Goal: Check status

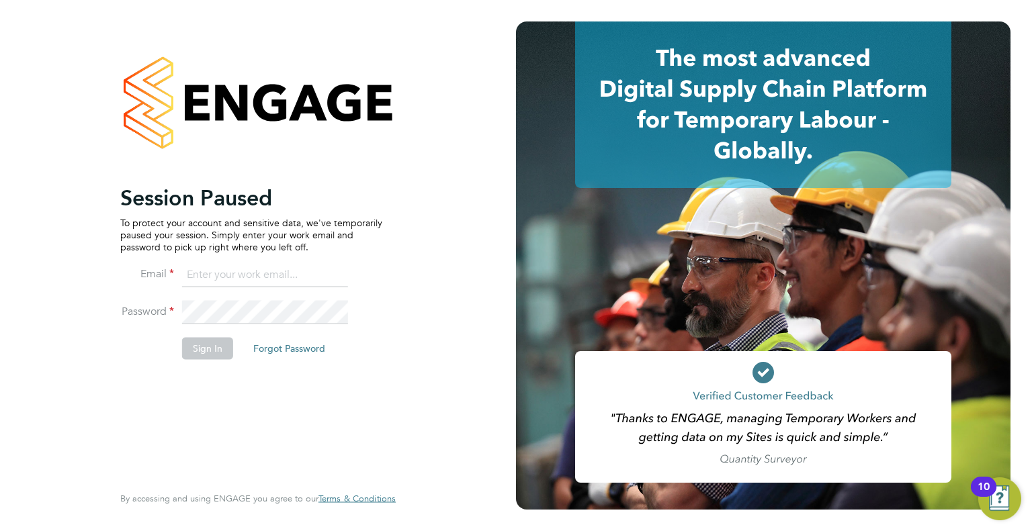
click at [256, 272] on input at bounding box center [265, 275] width 166 height 24
type input "[PERSON_NAME][EMAIL_ADDRESS][PERSON_NAME][DOMAIN_NAME]"
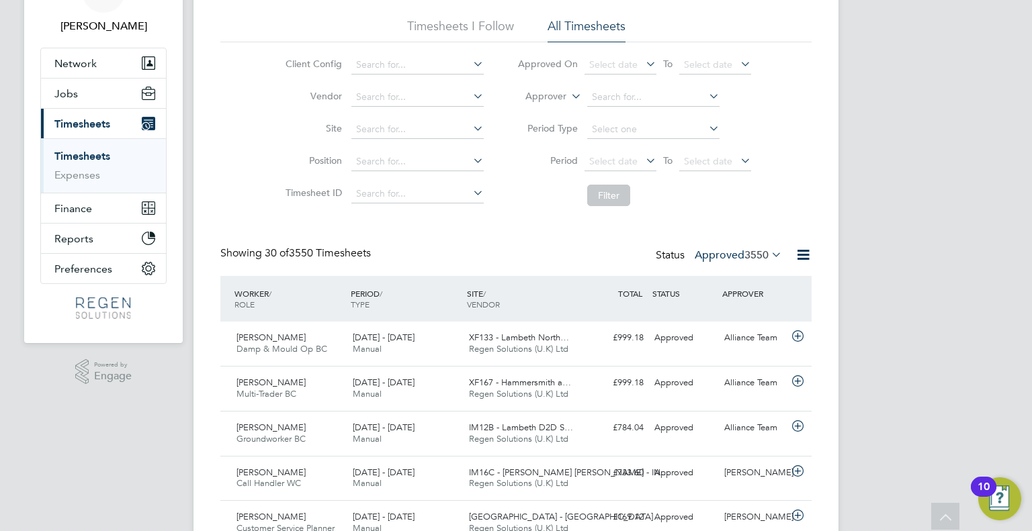
click at [341, 397] on div "Callum Lewis Multi-Trader BC 20 - 26 Sep 2025" at bounding box center [289, 389] width 116 height 34
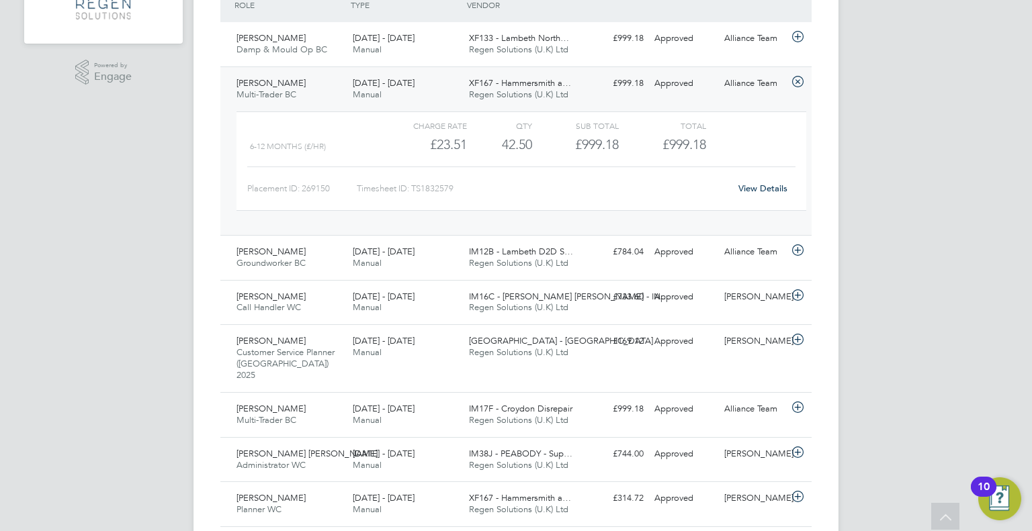
scroll to position [382, 0]
click at [503, 316] on div "IM16C - NOTT HILL - IN… Regen Solutions (U.K) Ltd" at bounding box center [522, 302] width 116 height 34
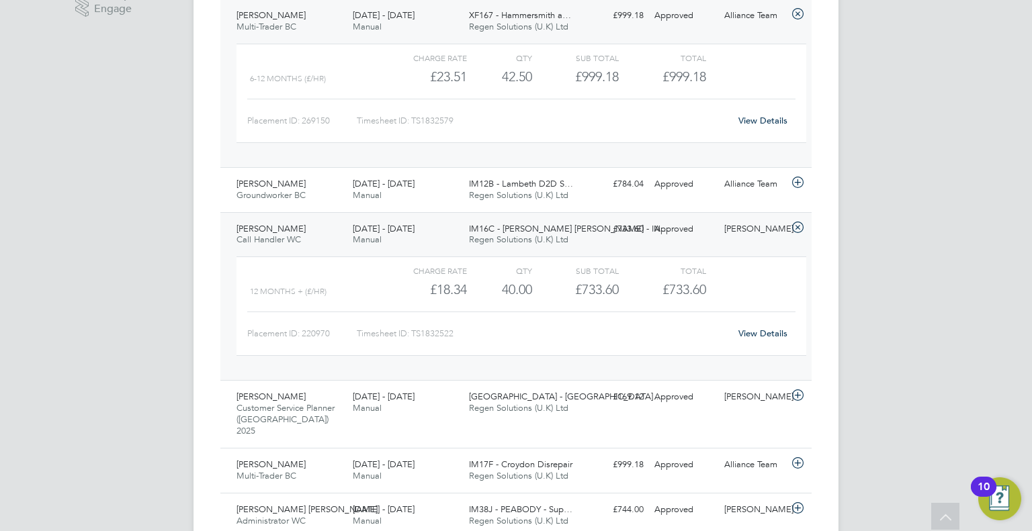
scroll to position [433, 0]
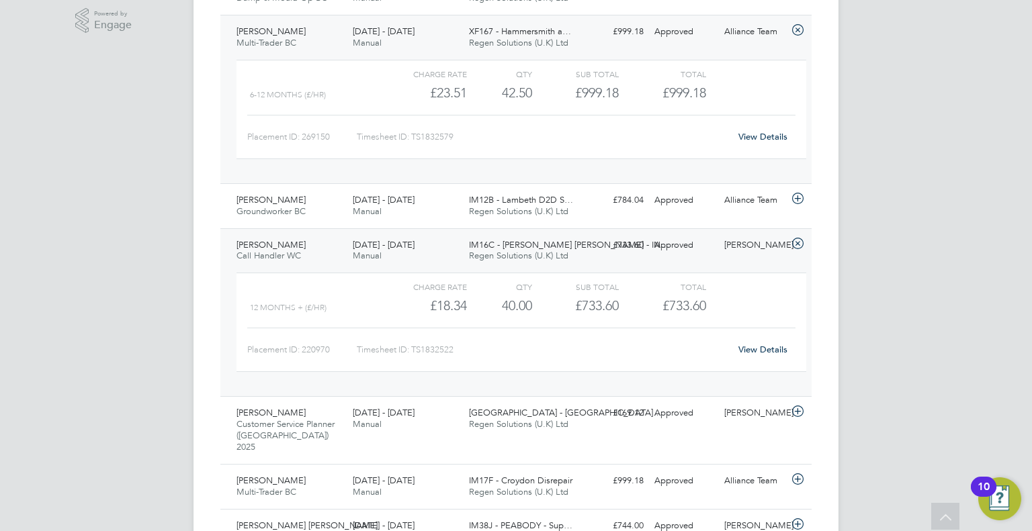
click at [566, 200] on span "IM12B - Lambeth D2D S…" at bounding box center [521, 199] width 104 height 11
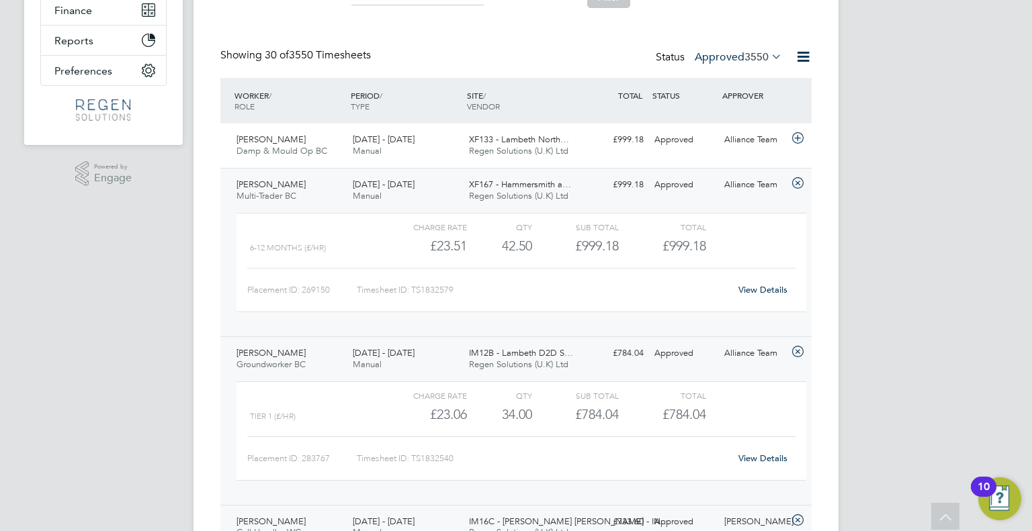
scroll to position [280, 0]
click at [634, 140] on div "£999.18 Approved" at bounding box center [614, 139] width 70 height 22
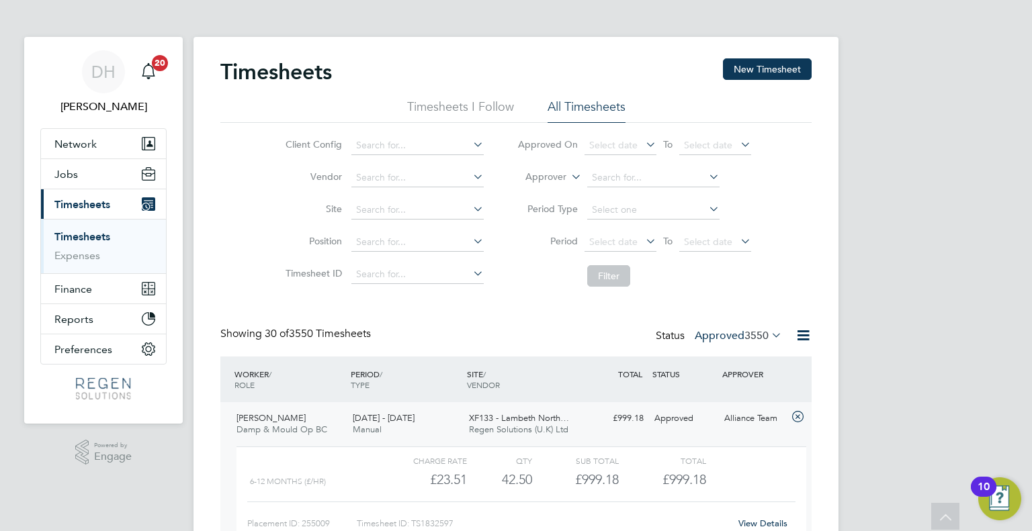
scroll to position [0, 0]
click at [739, 338] on label "Approved 3550" at bounding box center [738, 336] width 87 height 13
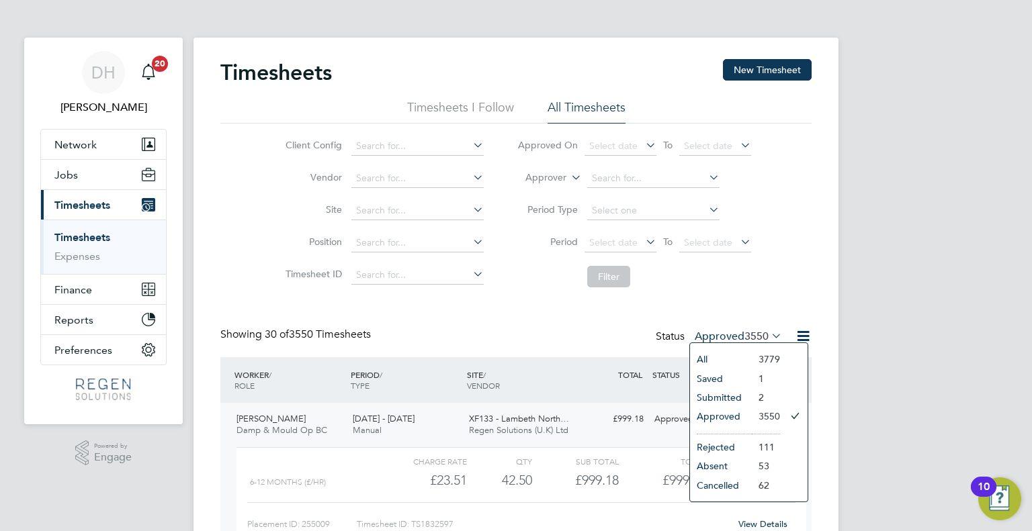
click at [729, 401] on li "Submitted" at bounding box center [721, 397] width 62 height 19
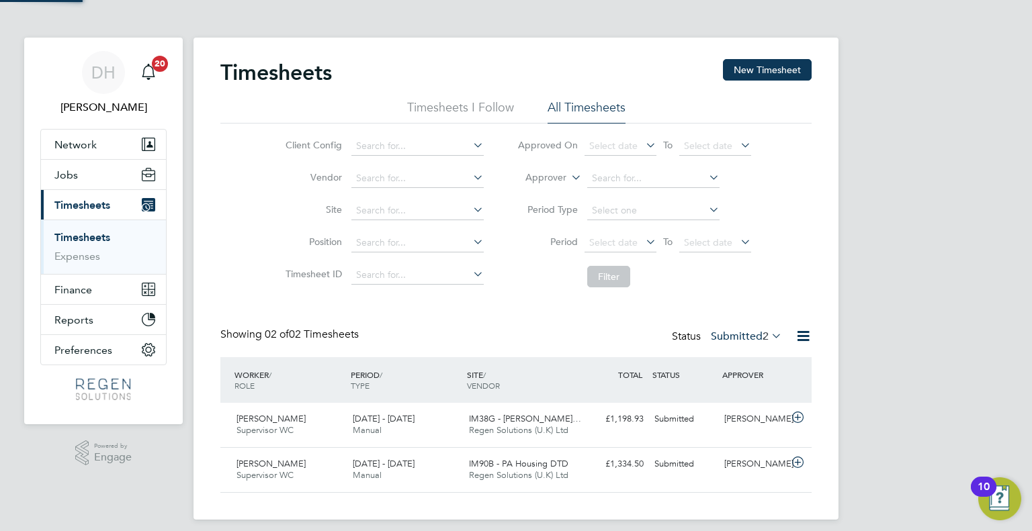
scroll to position [34, 117]
